Goal: Transaction & Acquisition: Purchase product/service

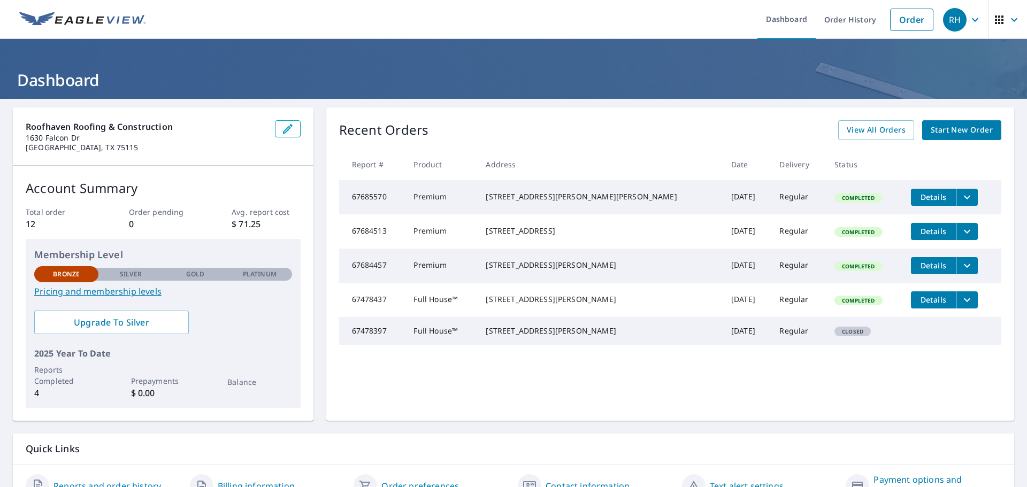
click at [968, 132] on span "Start New Order" at bounding box center [962, 130] width 62 height 13
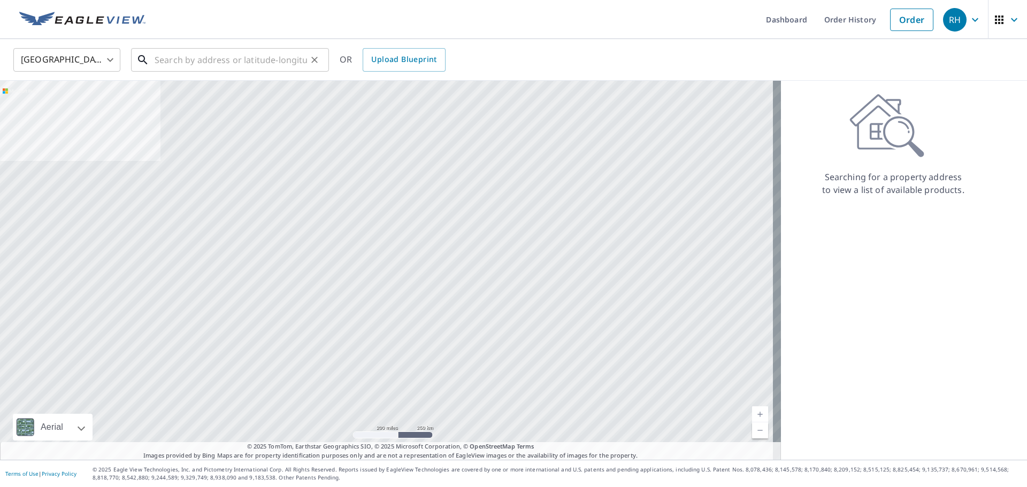
click at [182, 59] on input "text" at bounding box center [231, 60] width 152 height 30
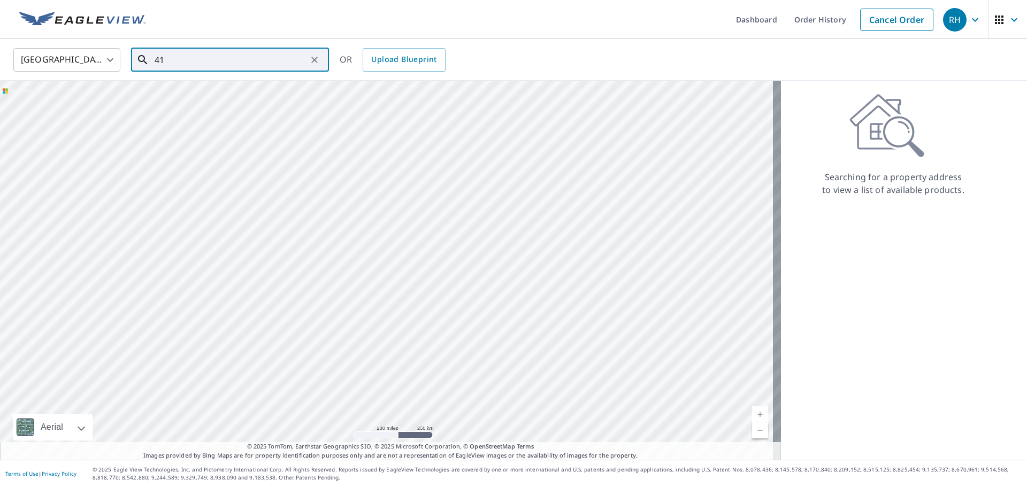
type input "4"
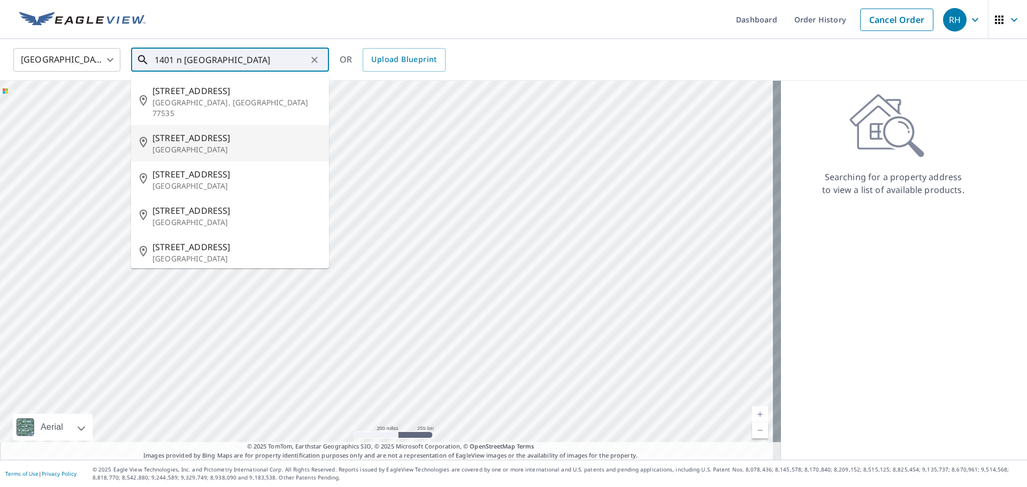
click at [223, 132] on span "[STREET_ADDRESS]" at bounding box center [236, 138] width 168 height 13
type input "[STREET_ADDRESS]"
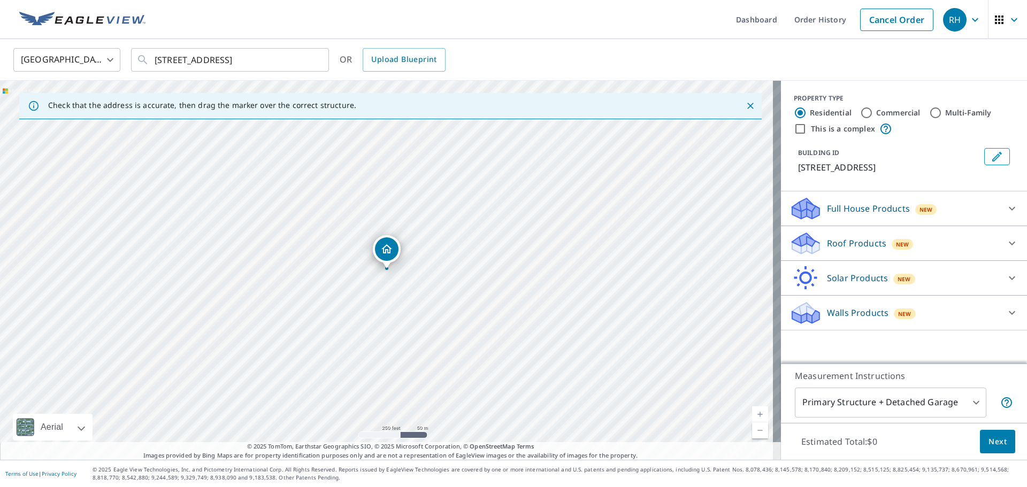
click at [883, 211] on p "Full House Products" at bounding box center [868, 208] width 83 height 13
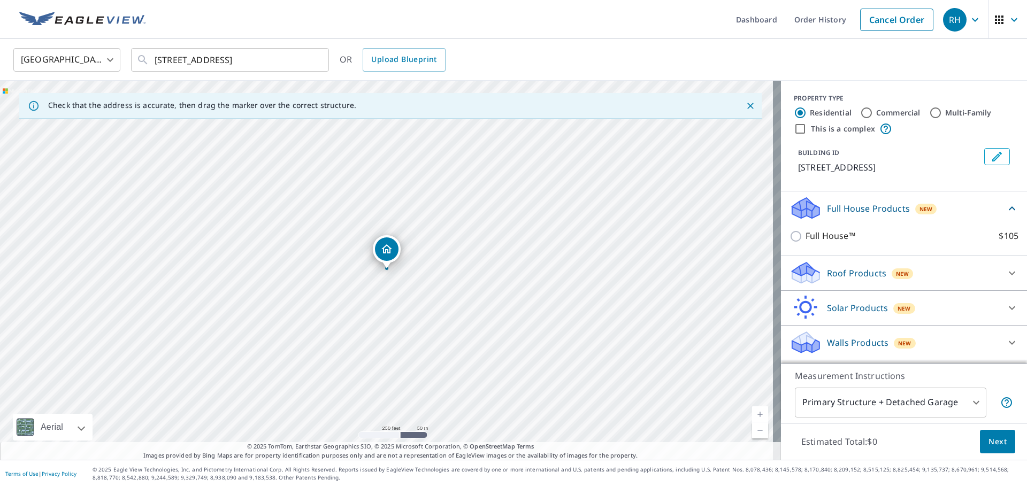
click at [867, 270] on p "Roof Products" at bounding box center [856, 273] width 59 height 13
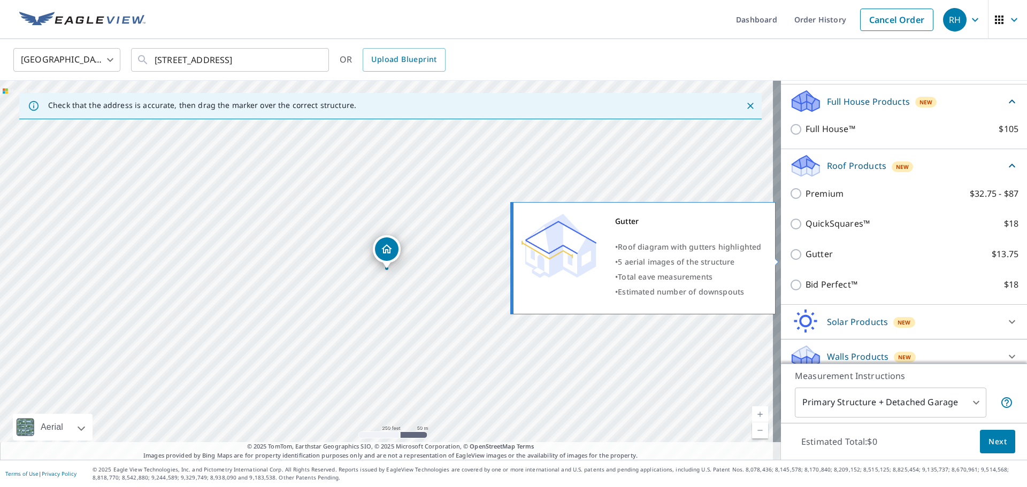
scroll to position [131, 0]
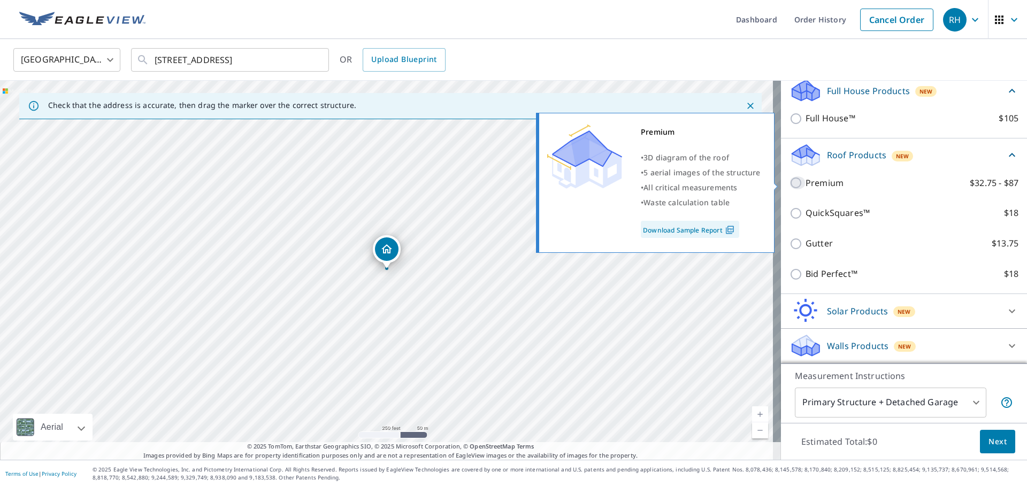
click at [790, 184] on input "Premium $32.75 - $87" at bounding box center [798, 183] width 16 height 13
checkbox input "true"
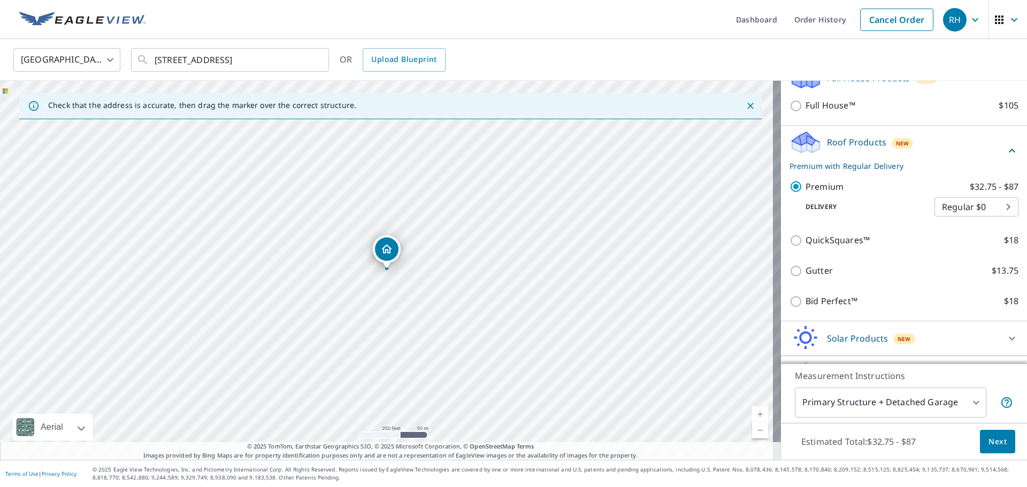
scroll to position [171, 0]
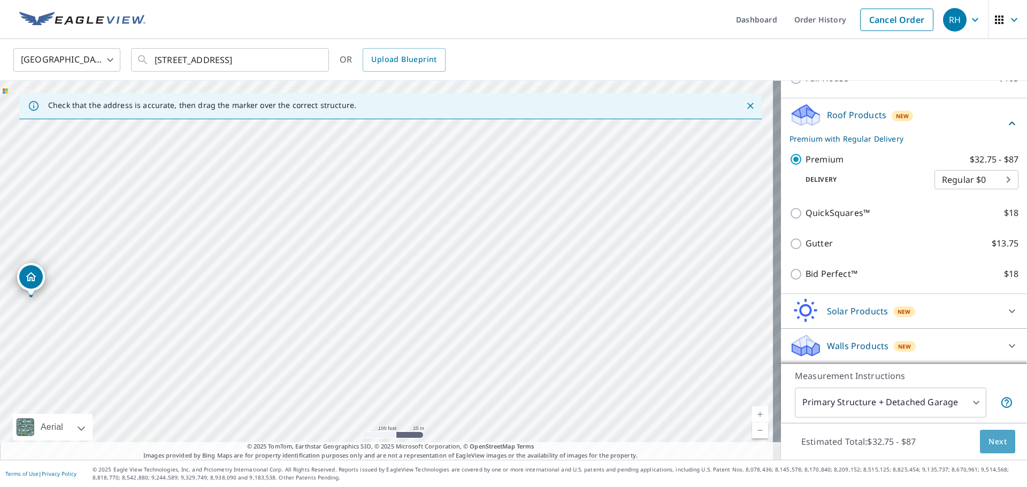
click at [989, 445] on span "Next" at bounding box center [998, 442] width 18 height 13
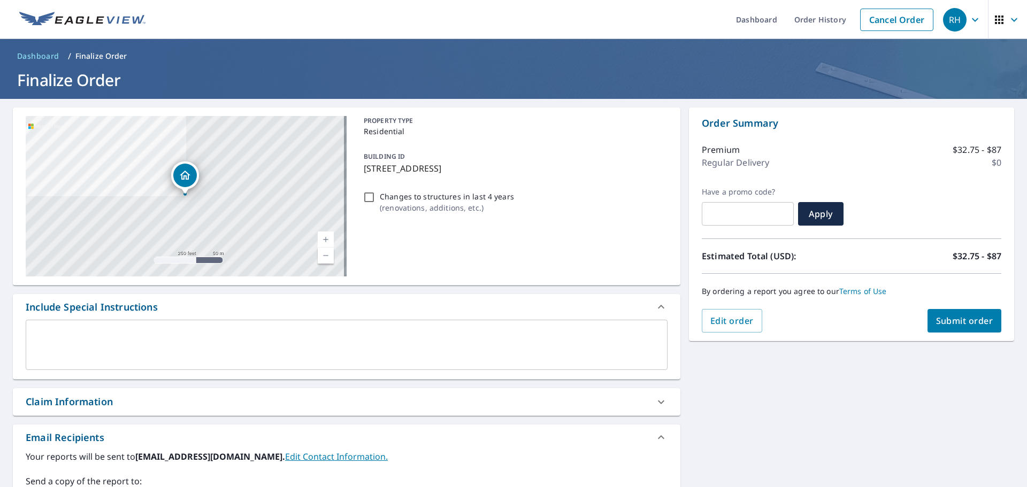
click at [962, 321] on span "Submit order" at bounding box center [964, 321] width 57 height 12
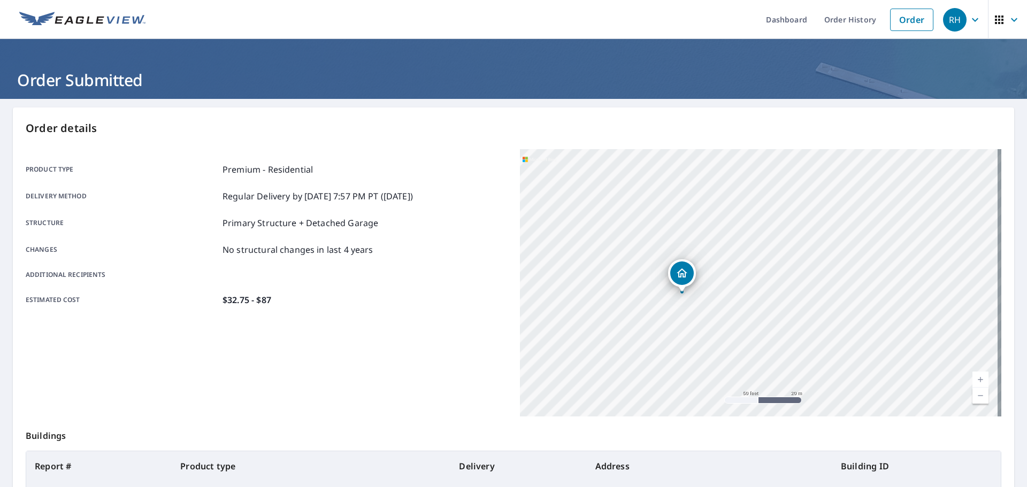
drag, startPoint x: 665, startPoint y: 301, endPoint x: 755, endPoint y: 306, distance: 90.0
click at [755, 306] on div "[STREET_ADDRESS]" at bounding box center [761, 283] width 482 height 268
drag, startPoint x: 722, startPoint y: 313, endPoint x: 799, endPoint y: 322, distance: 78.1
click at [799, 322] on div "[STREET_ADDRESS]" at bounding box center [761, 283] width 482 height 268
